Goal: Task Accomplishment & Management: Manage account settings

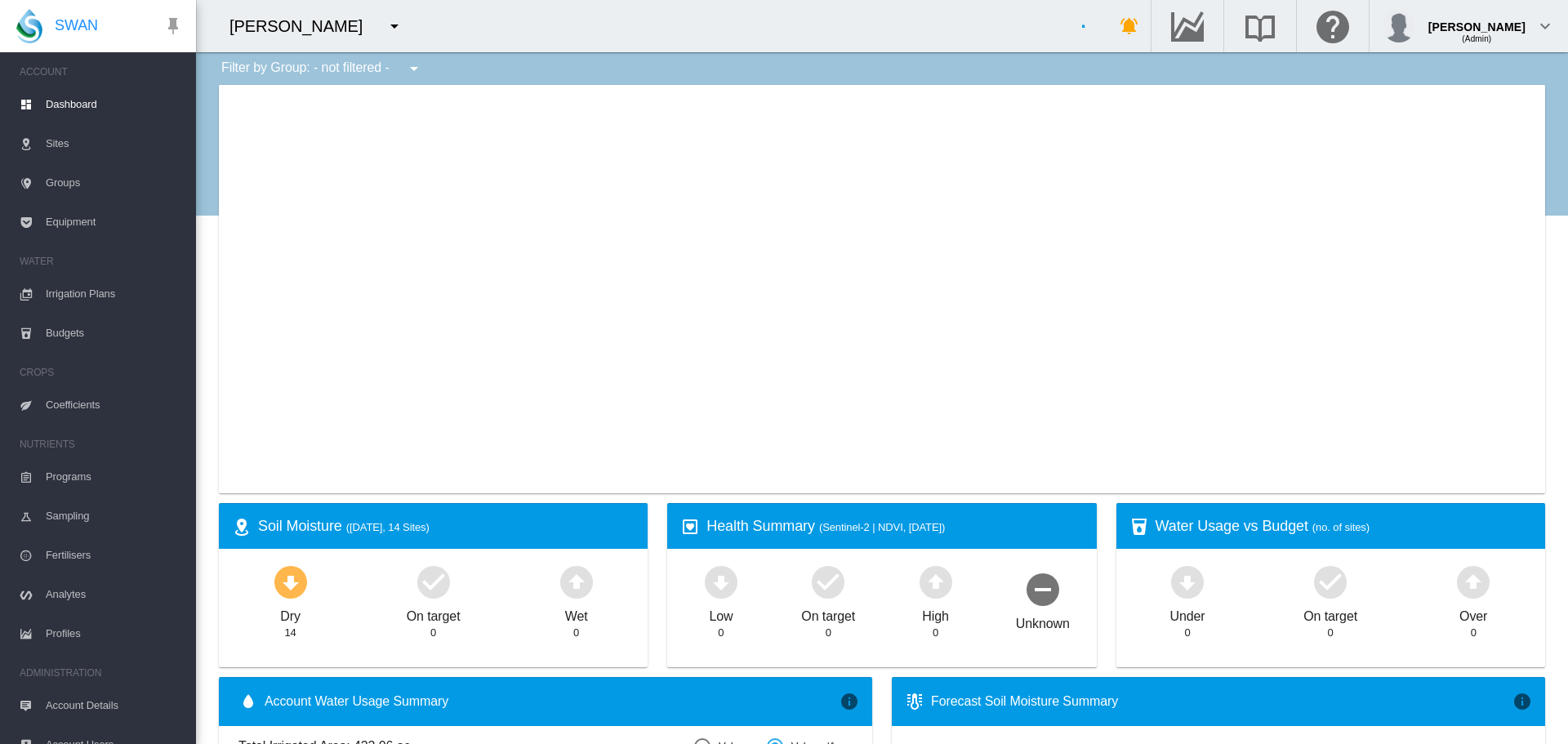
click at [385, 27] on md-icon "icon-menu-down" at bounding box center [395, 26] width 20 height 20
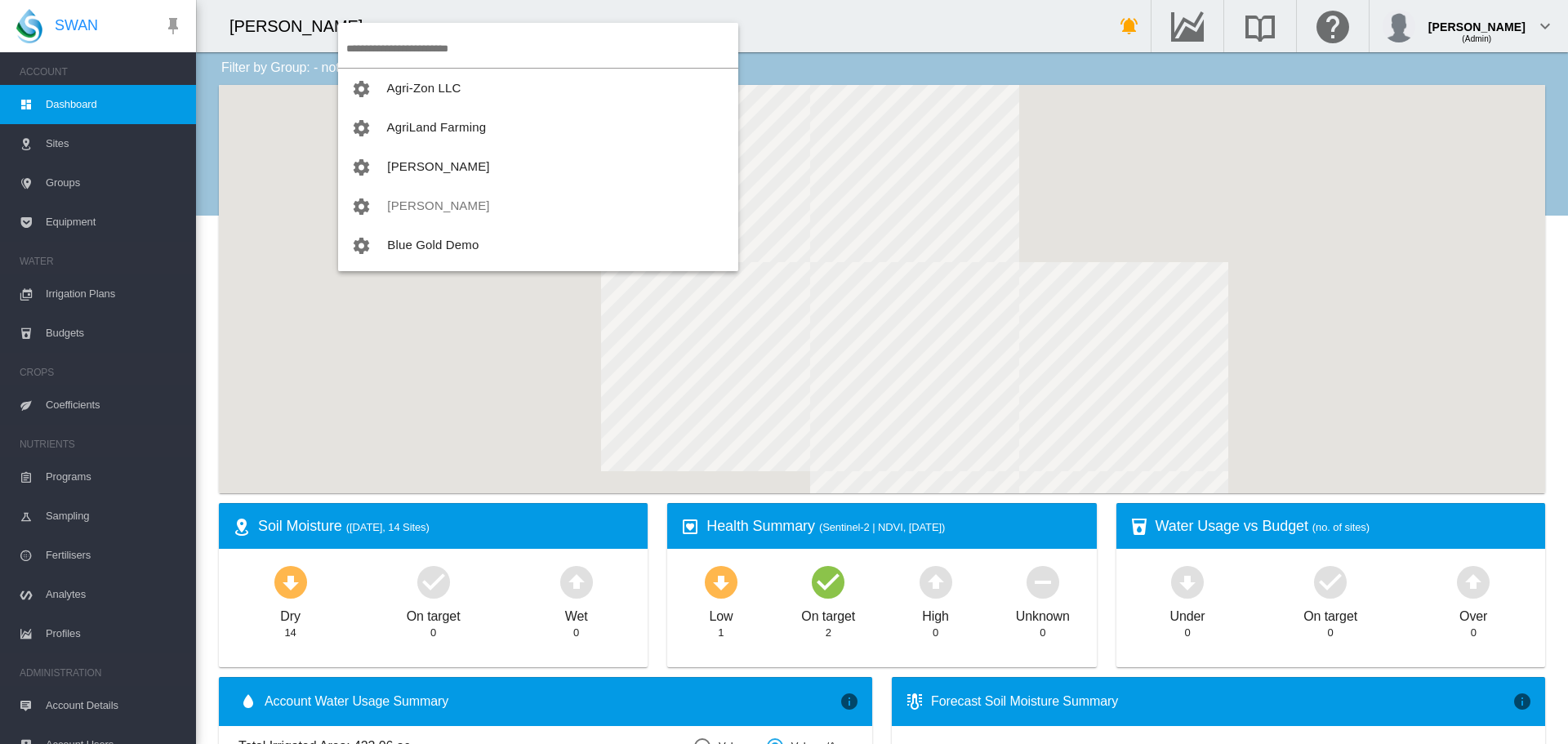
click at [397, 53] on input "search" at bounding box center [542, 48] width 392 height 38
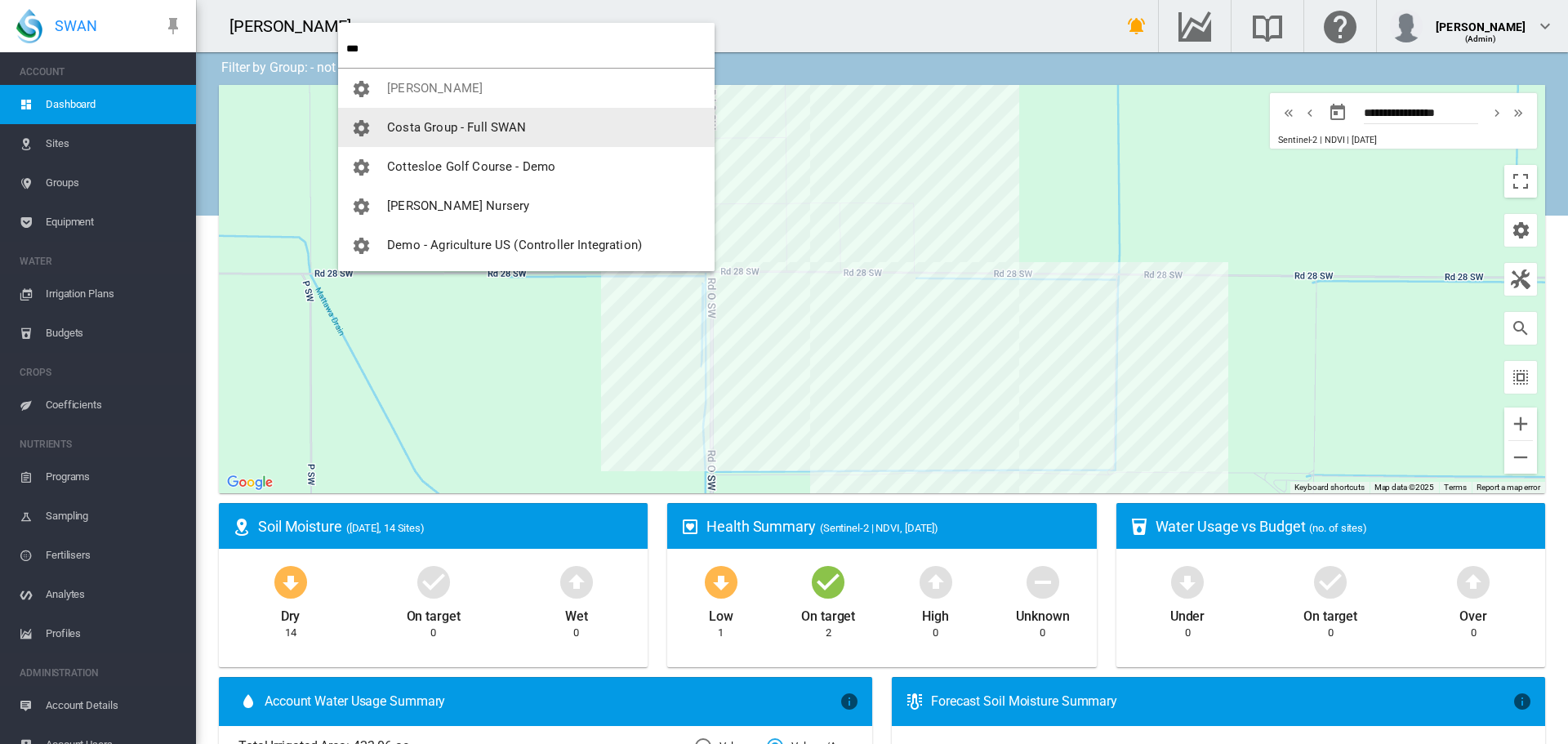
type input "***"
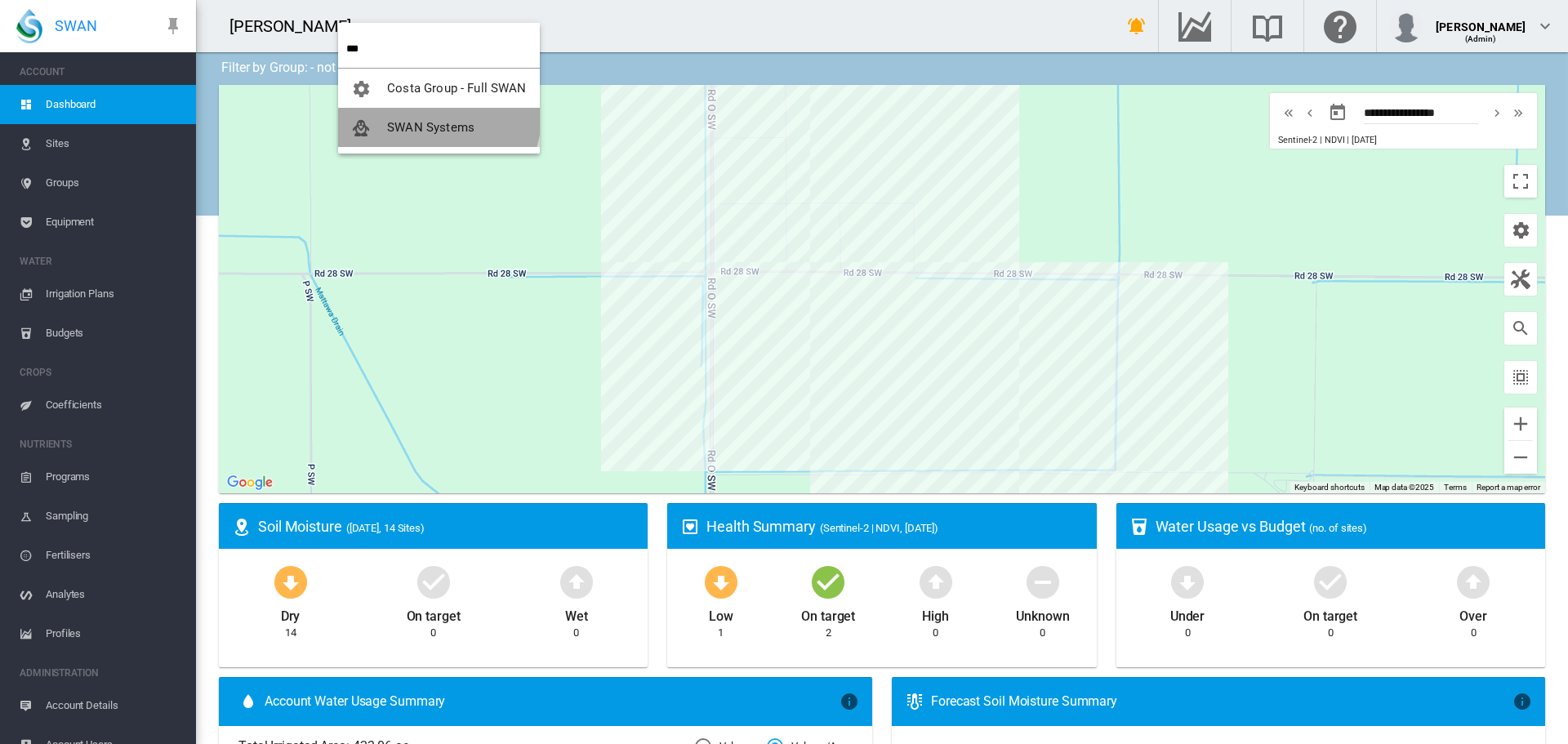
click at [407, 116] on button "SWAN Systems" at bounding box center [438, 128] width 201 height 39
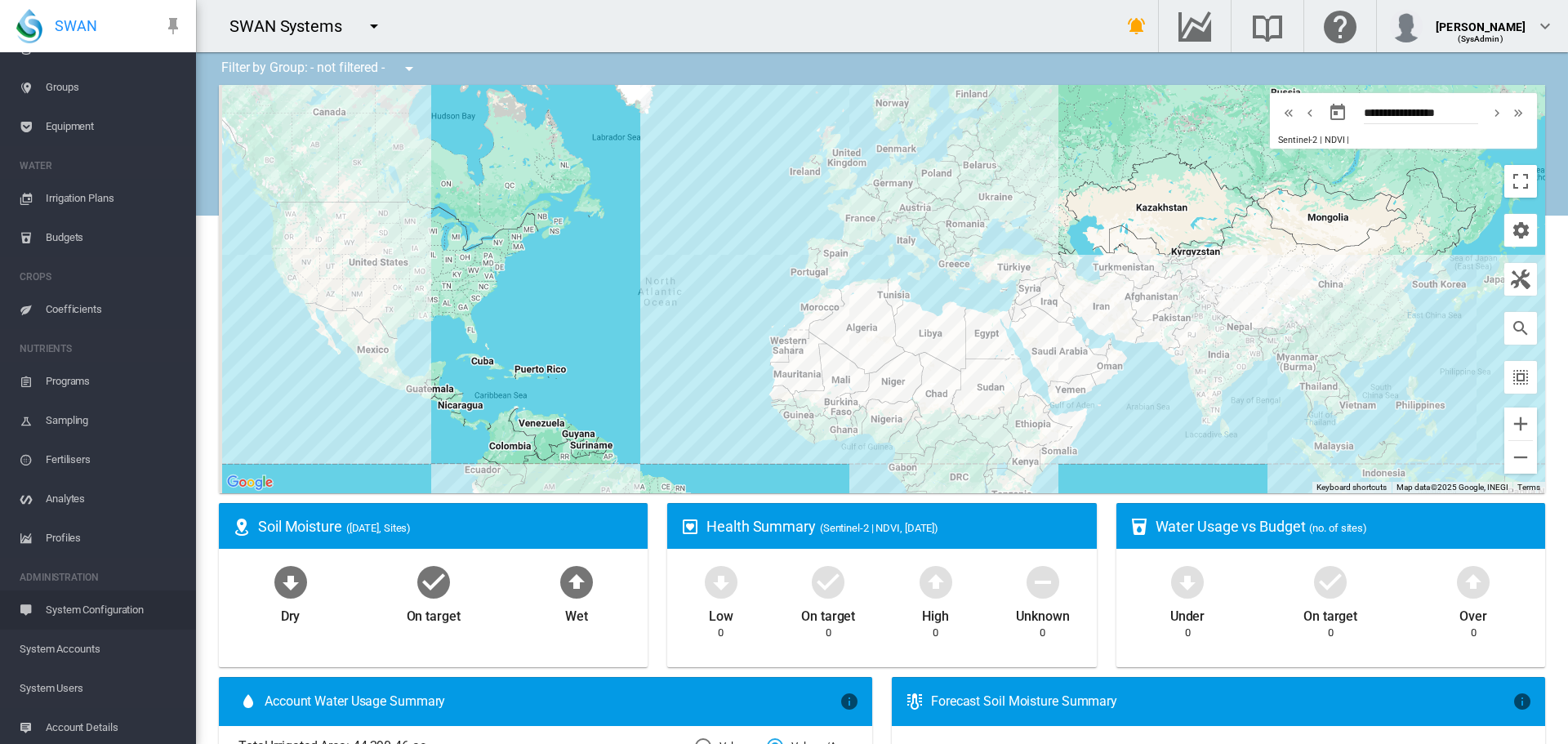
scroll to position [177, 0]
click at [66, 606] on span "System Users" at bounding box center [101, 607] width 163 height 39
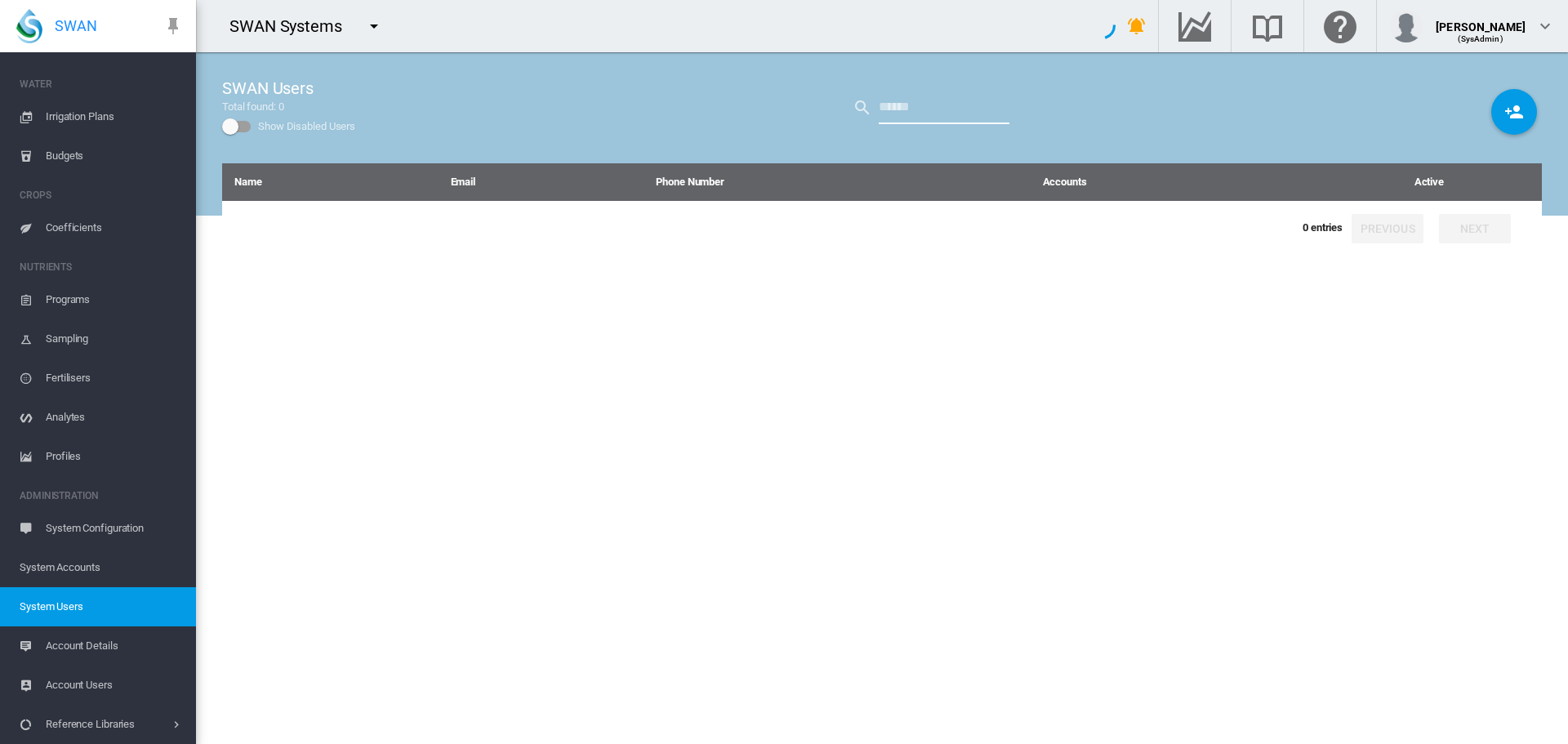
click at [892, 98] on input "text" at bounding box center [944, 107] width 130 height 33
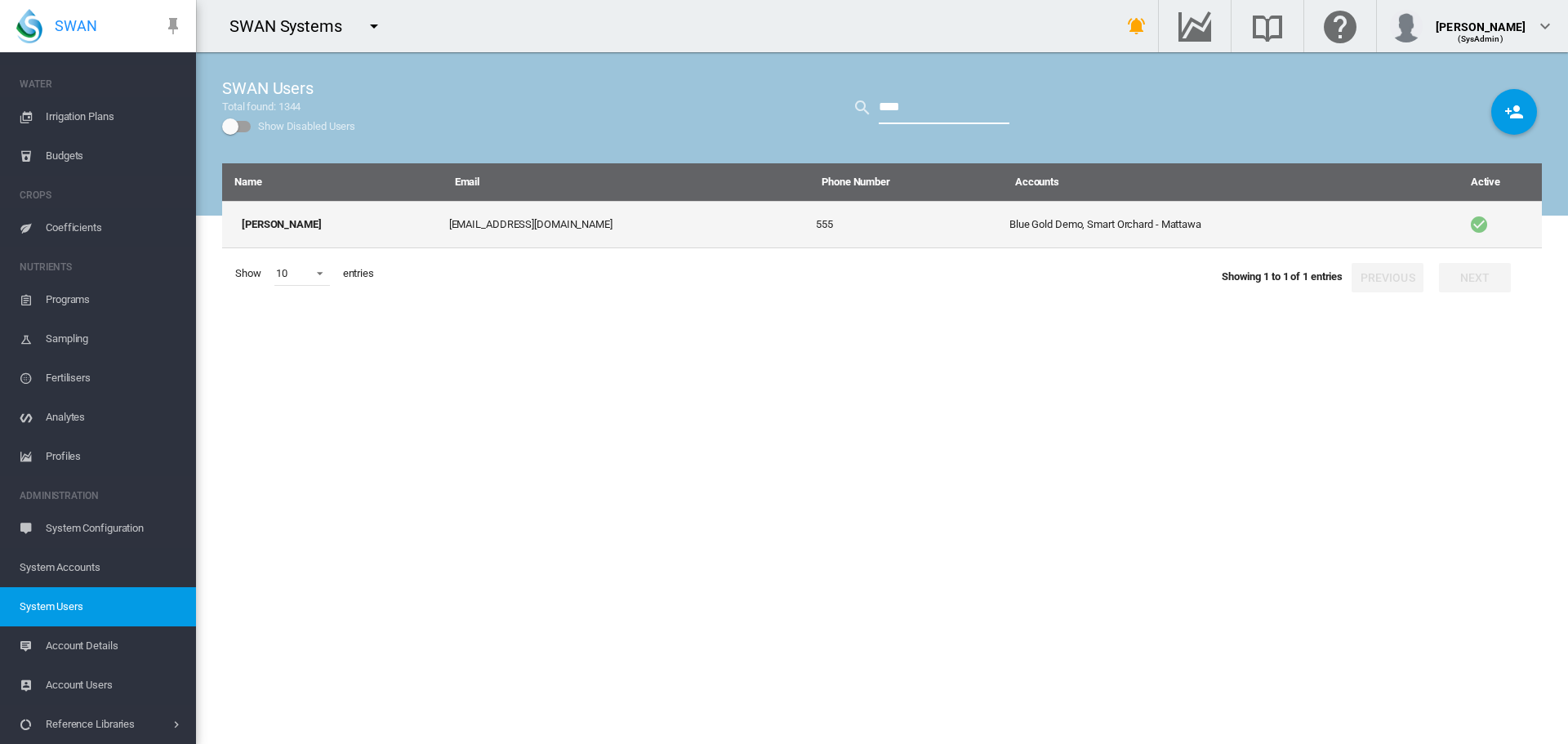
type input "****"
click at [859, 215] on td "555" at bounding box center [906, 223] width 193 height 47
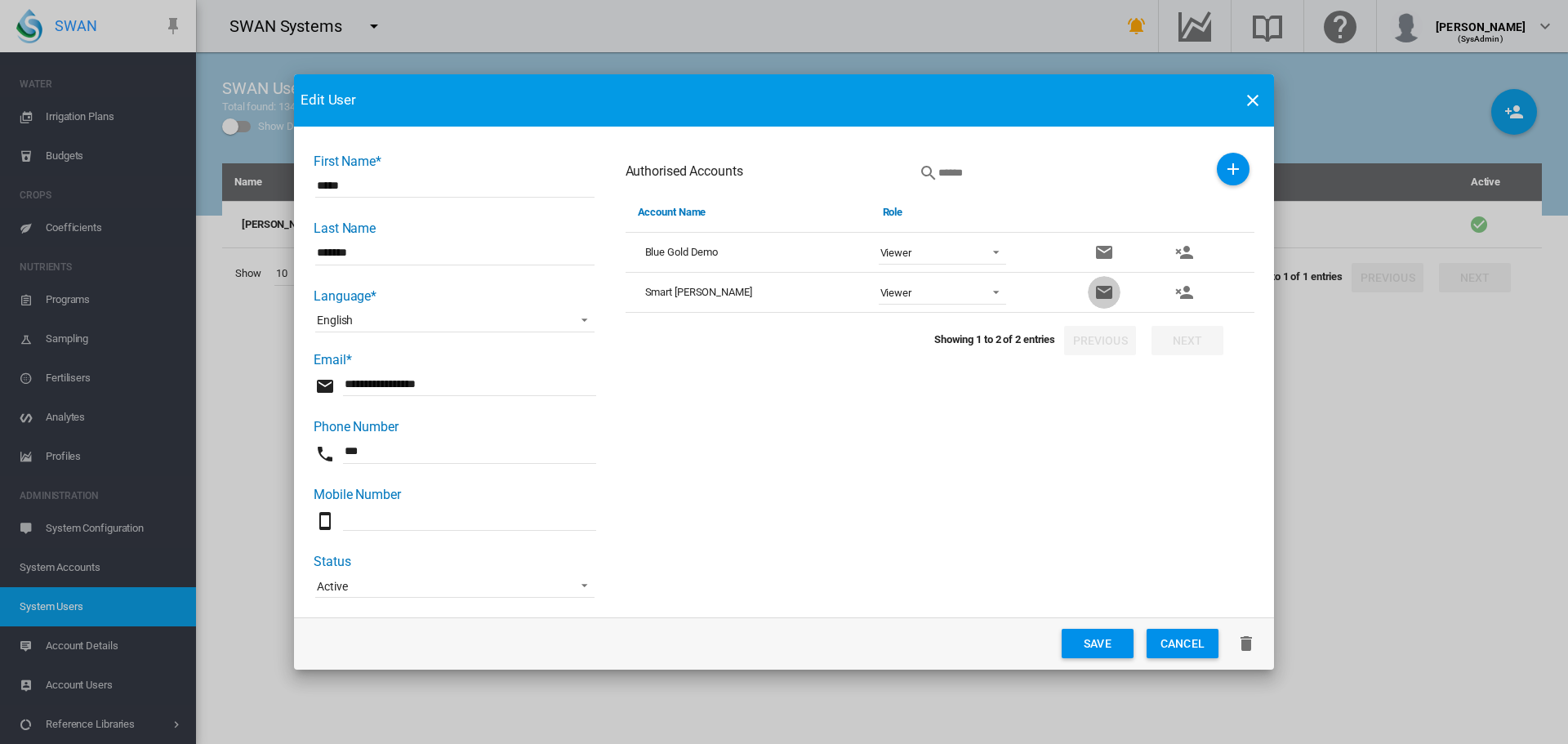
click at [1094, 292] on md-icon "icon-email" at bounding box center [1104, 293] width 20 height 20
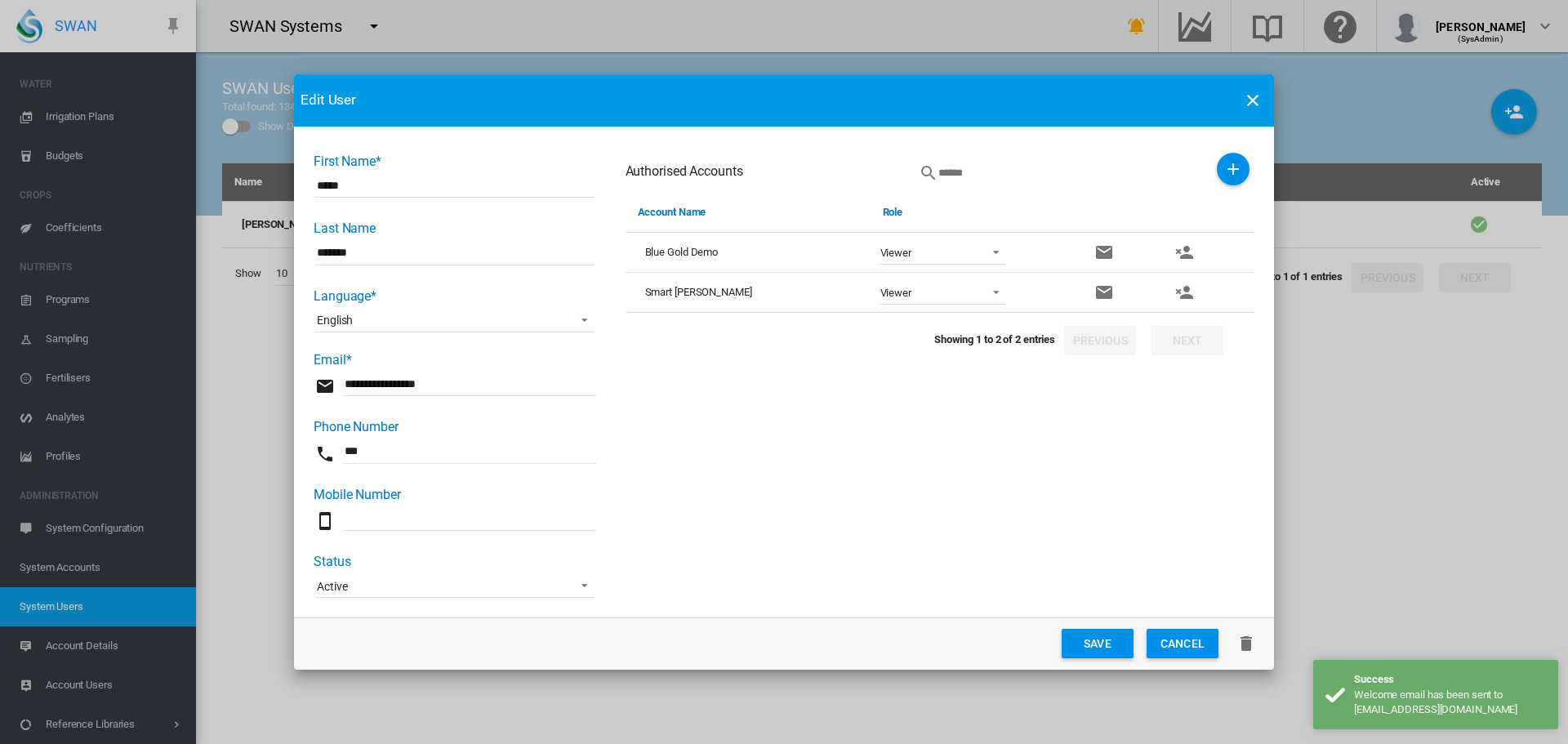
click at [1118, 636] on button "Save" at bounding box center [1097, 643] width 72 height 29
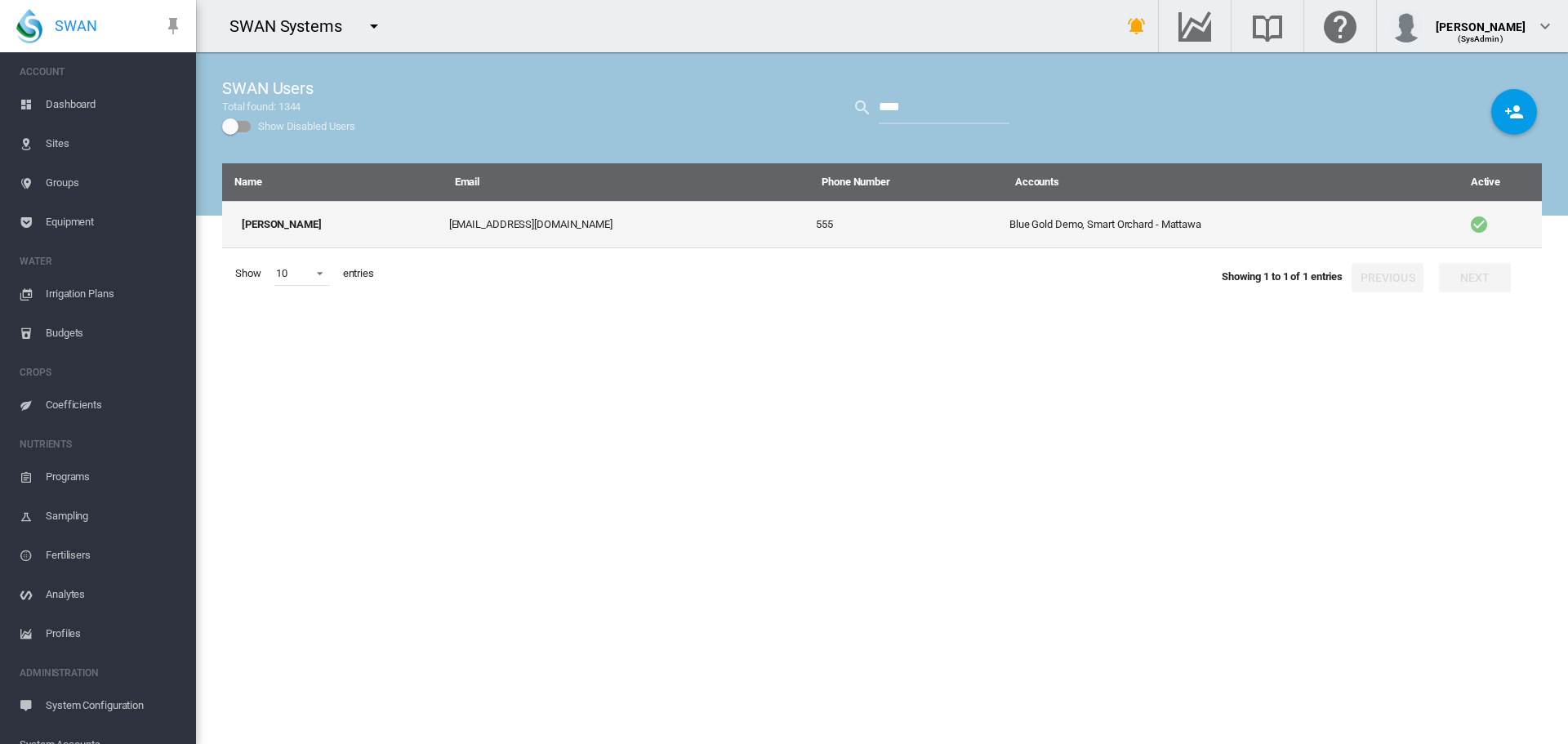
click at [809, 239] on td "555" at bounding box center [906, 223] width 193 height 47
